Goal: Check status: Check status

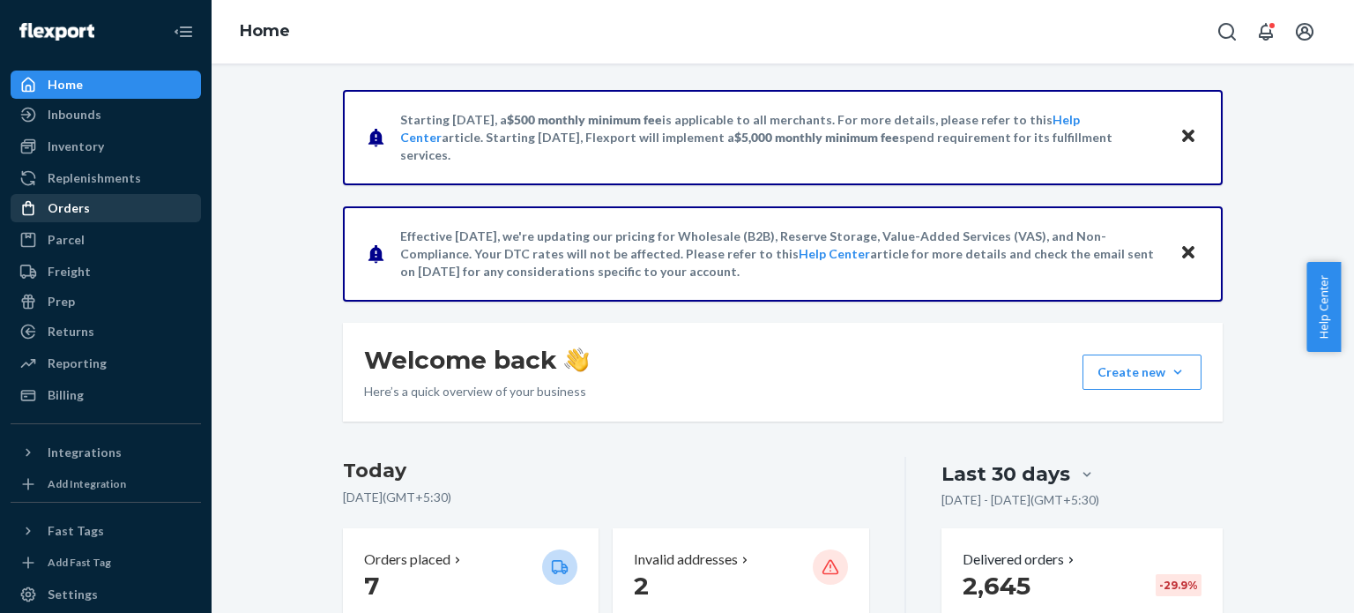
click at [75, 214] on div "Orders" at bounding box center [69, 208] width 42 height 18
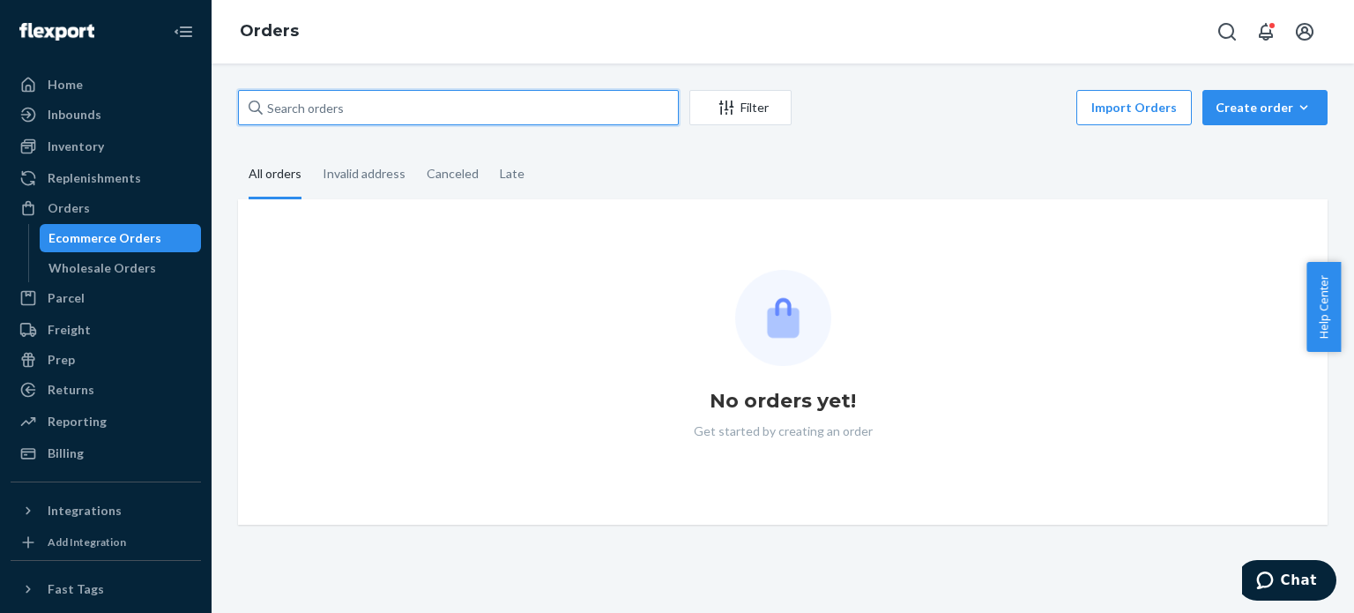
click at [432, 117] on input "text" at bounding box center [458, 107] width 441 height 35
paste input "3346599"
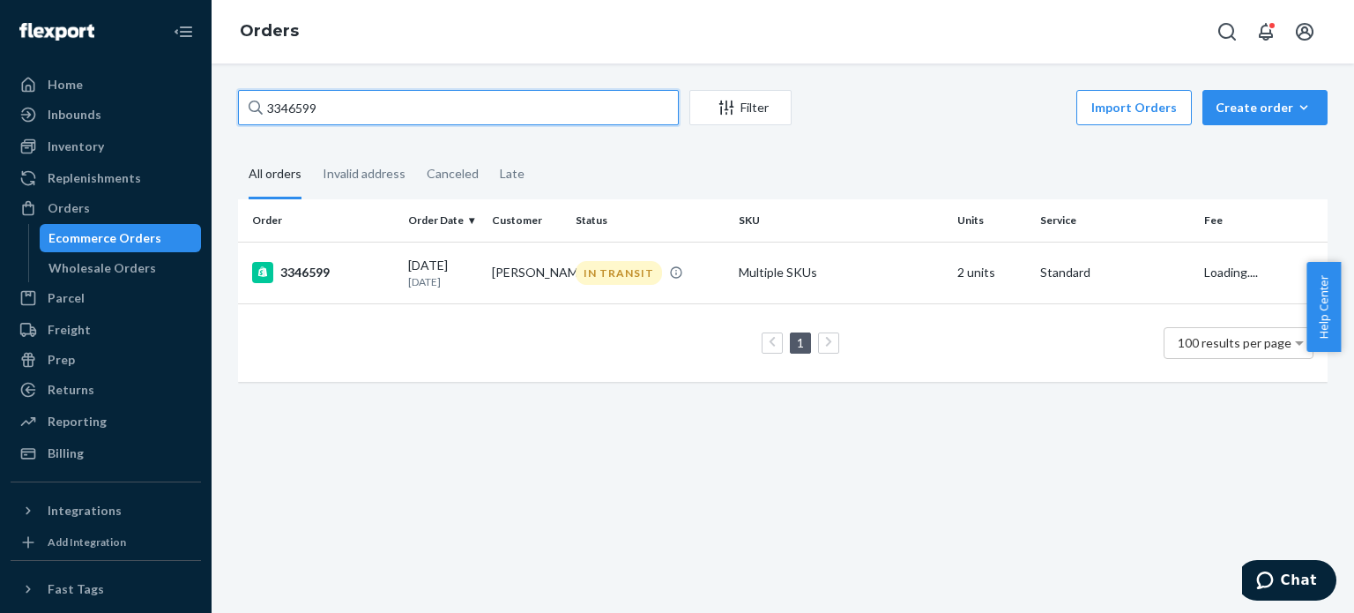
type input "3346599"
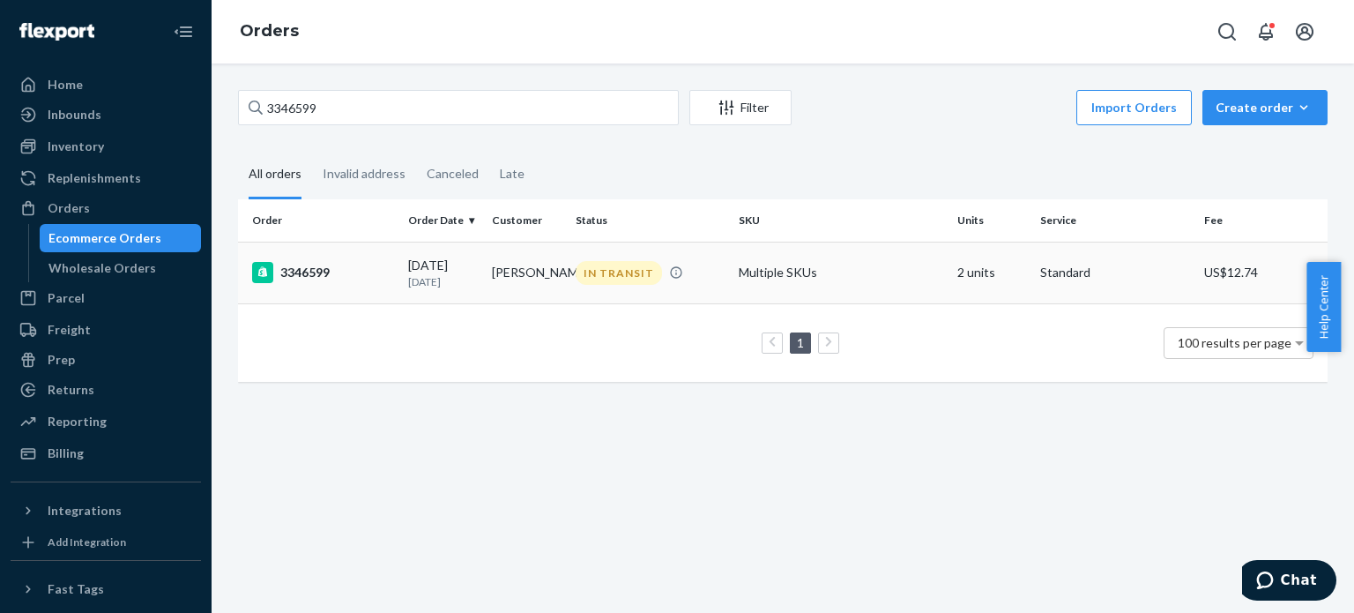
click at [860, 267] on td "Multiple SKUs" at bounding box center [841, 273] width 218 height 62
